Goal: Information Seeking & Learning: Learn about a topic

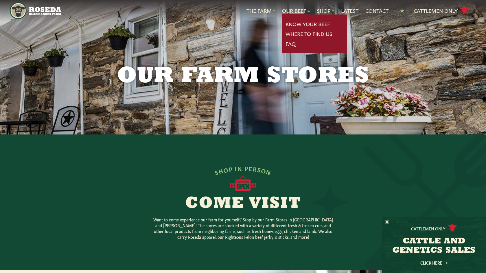
click at [291, 8] on link "Our Beef" at bounding box center [296, 11] width 28 height 8
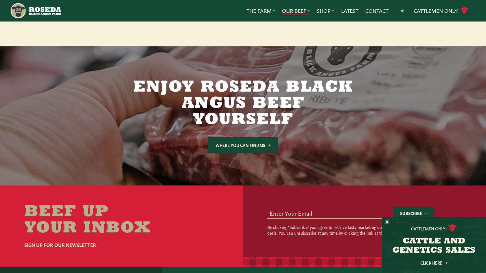
scroll to position [949, 0]
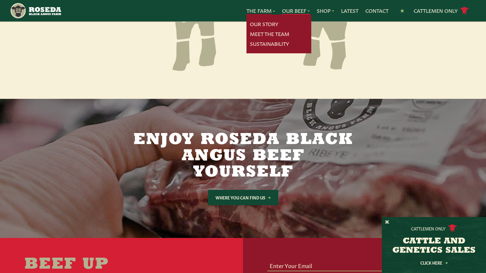
click at [268, 10] on link "The Farm" at bounding box center [261, 11] width 29 height 8
click at [268, 41] on link "Sustainability" at bounding box center [269, 44] width 39 height 8
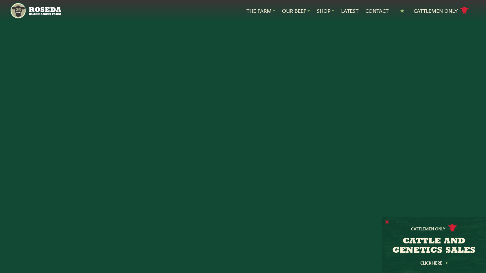
click at [386, 222] on button "X" at bounding box center [387, 222] width 4 height 6
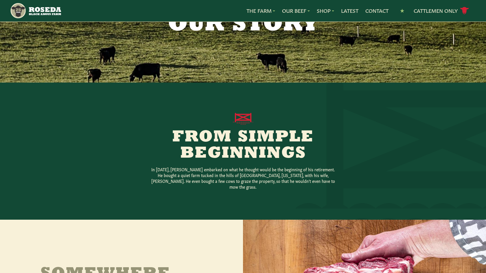
scroll to position [51, 0]
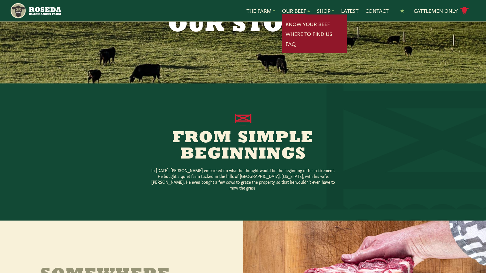
click at [295, 12] on link "Our Beef" at bounding box center [296, 11] width 28 height 8
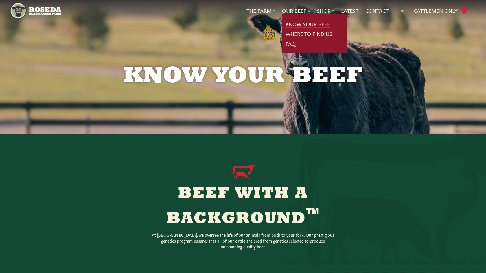
click at [300, 22] on link "Know Your Beef" at bounding box center [308, 24] width 45 height 8
click at [299, 23] on link "Know Your Beef" at bounding box center [308, 24] width 45 height 8
click at [295, 26] on link "Know Your Beef" at bounding box center [308, 24] width 45 height 8
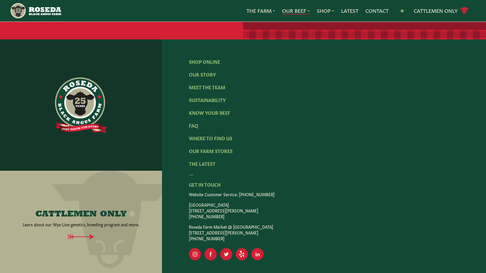
scroll to position [1227, 0]
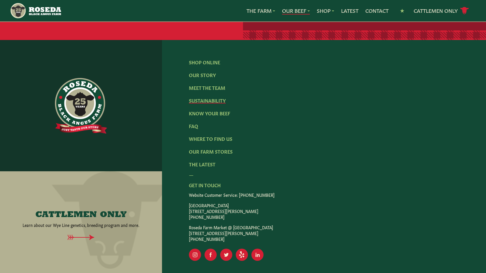
click at [218, 97] on link "Sustainability" at bounding box center [207, 100] width 37 height 6
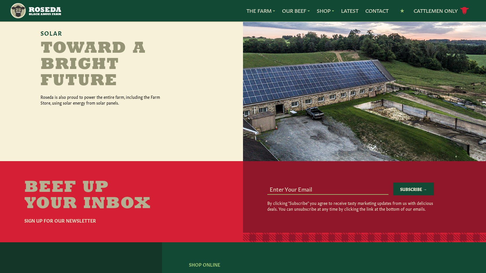
scroll to position [696, 0]
